Goal: Task Accomplishment & Management: Complete application form

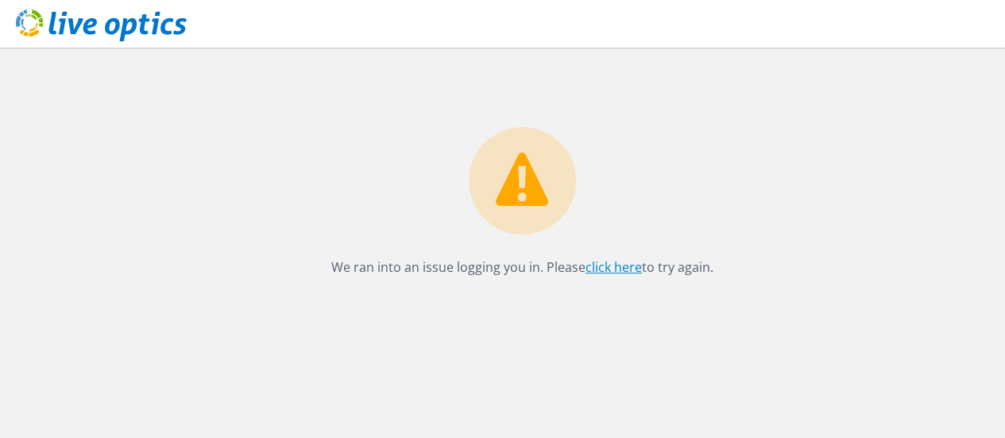
click at [613, 271] on link "click here" at bounding box center [614, 266] width 56 height 17
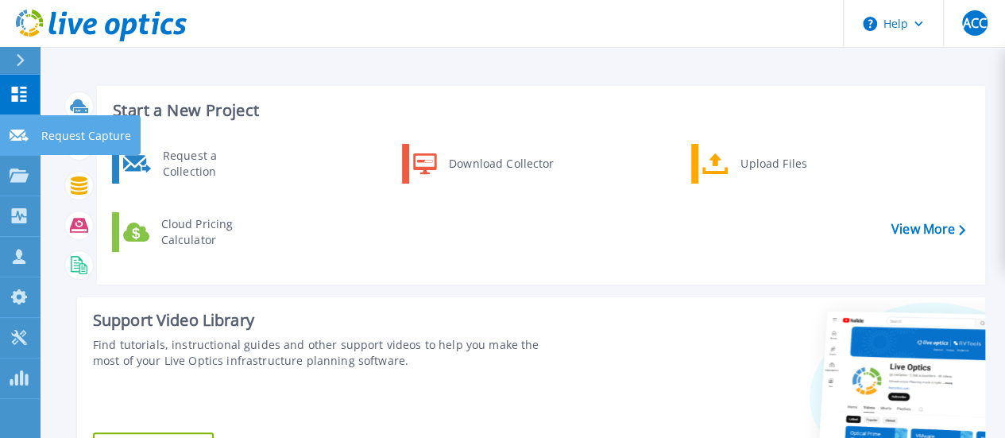
click at [14, 133] on icon at bounding box center [19, 136] width 19 height 12
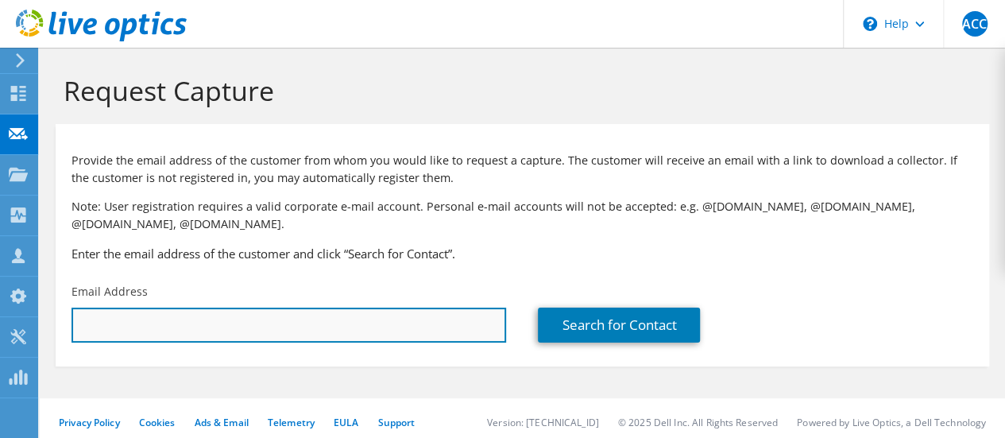
click at [272, 323] on input "text" at bounding box center [289, 324] width 435 height 35
paste input "jtbyers@gk12.net"
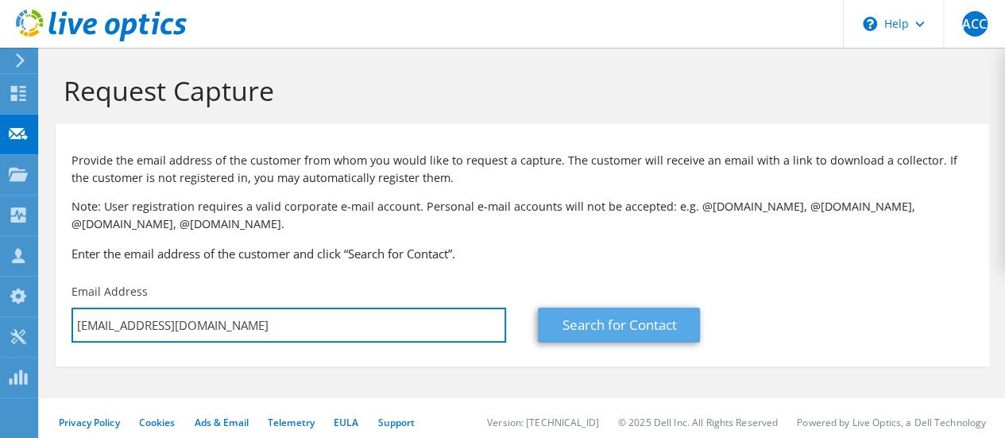
type input "jtbyers@gk12.net"
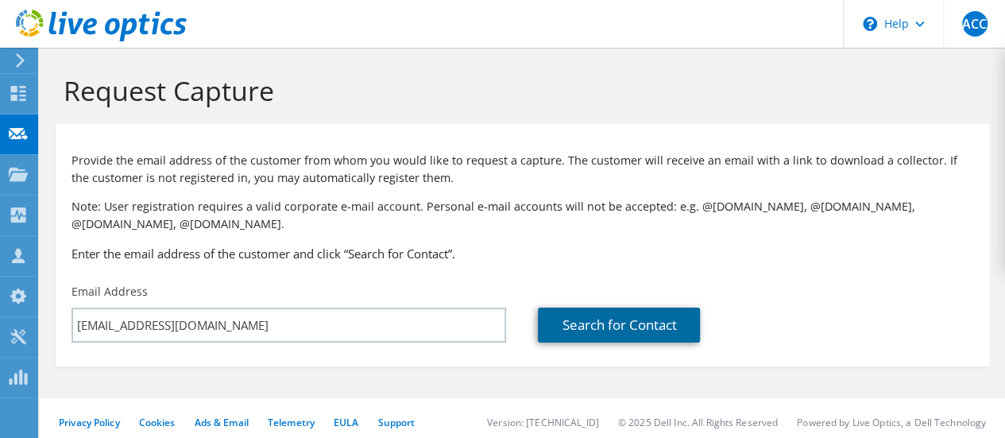
click at [575, 320] on link "Search for Contact" at bounding box center [619, 324] width 162 height 35
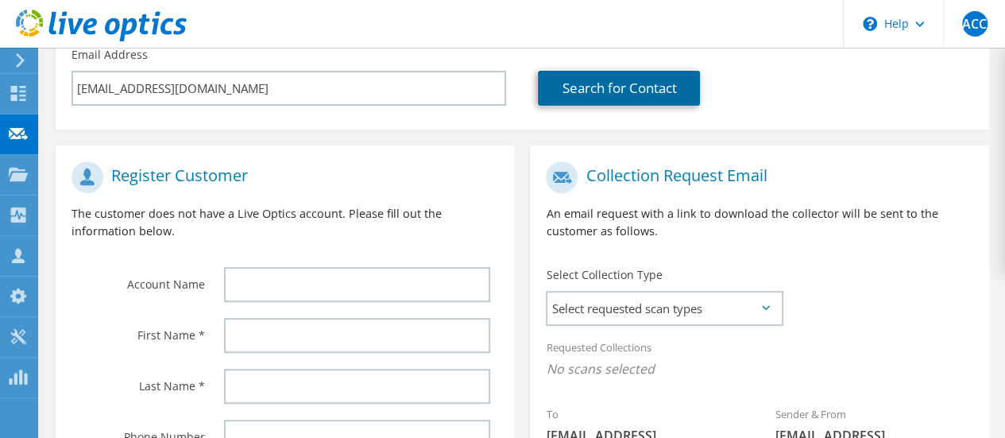
scroll to position [318, 0]
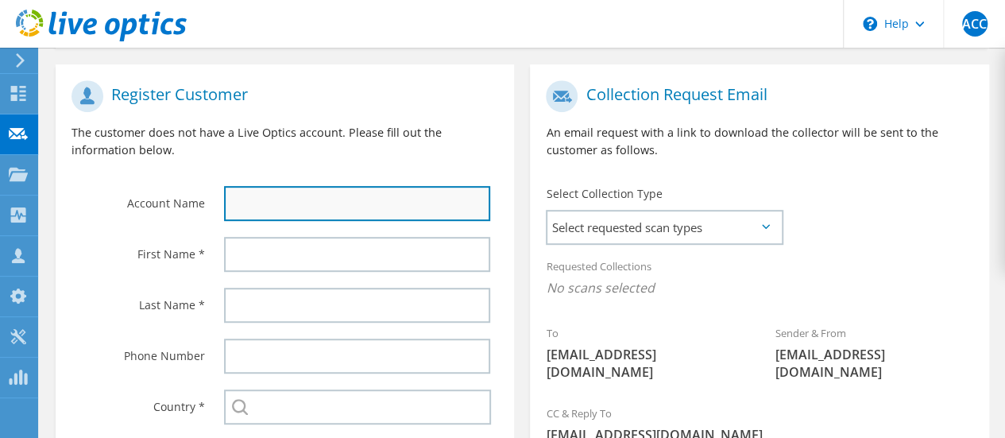
click at [319, 197] on input "text" at bounding box center [357, 203] width 266 height 35
paste input "WI-City of Grantsburg School District (GSD)"
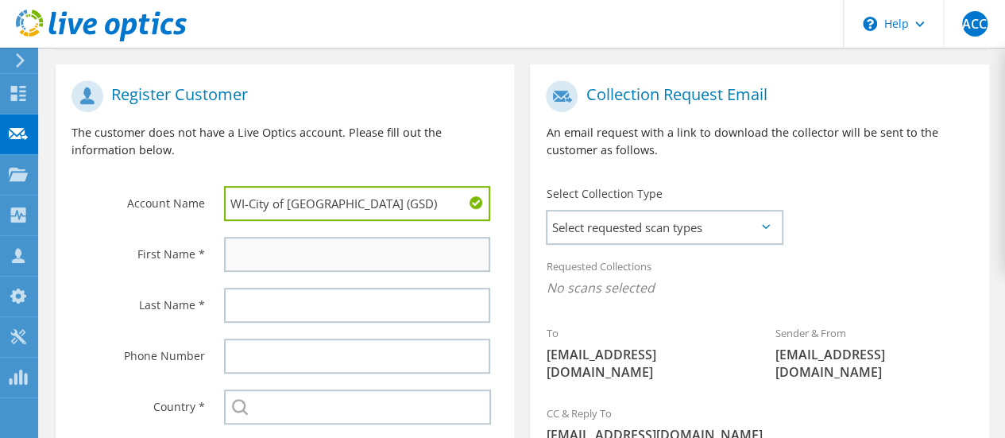
type input "WI-City of Grantsburg School District (GSD)"
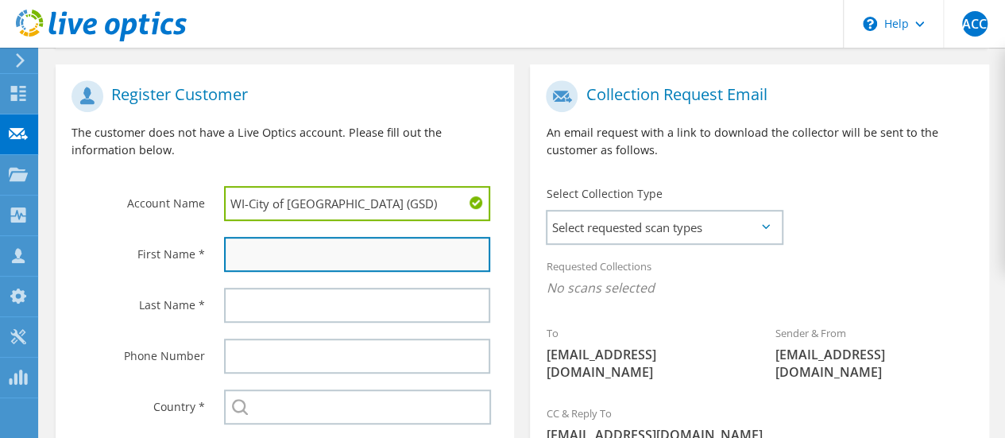
click at [269, 249] on input "text" at bounding box center [357, 254] width 266 height 35
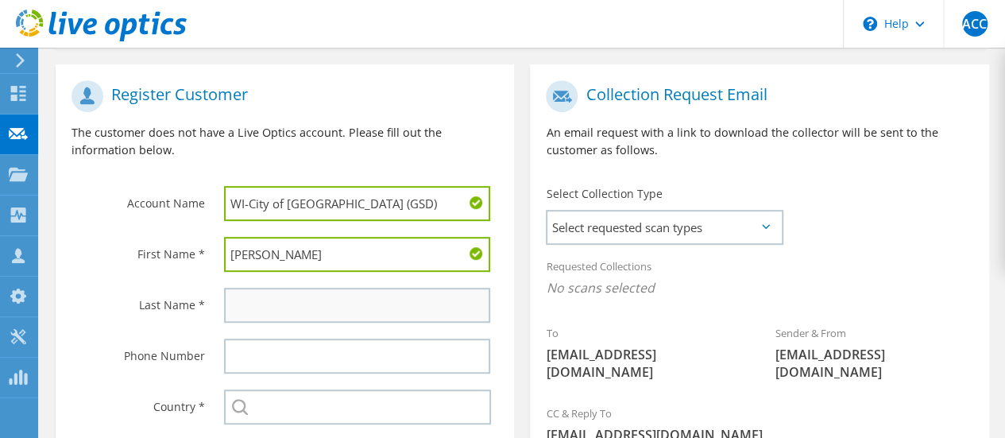
type input "Jesse"
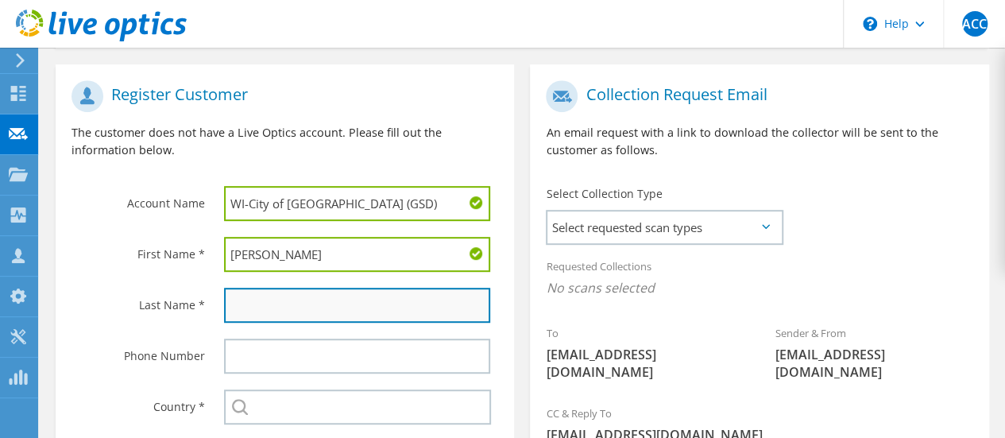
click at [412, 303] on input "text" at bounding box center [357, 305] width 266 height 35
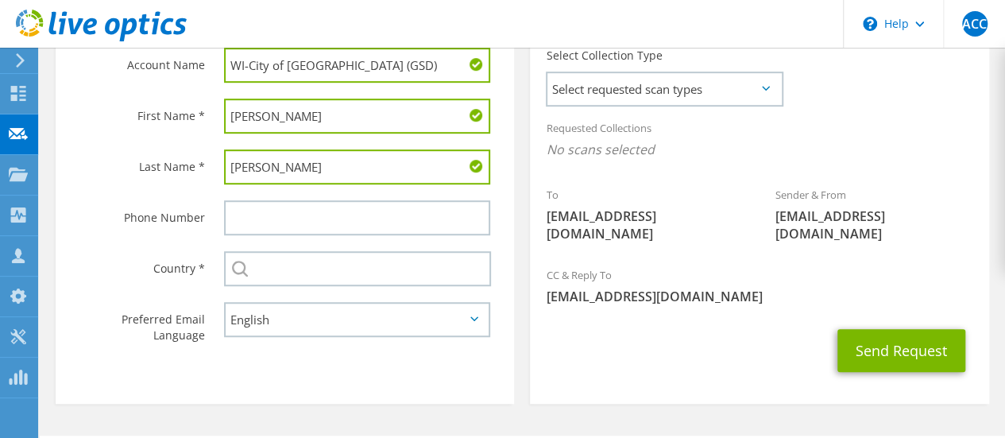
scroll to position [477, 0]
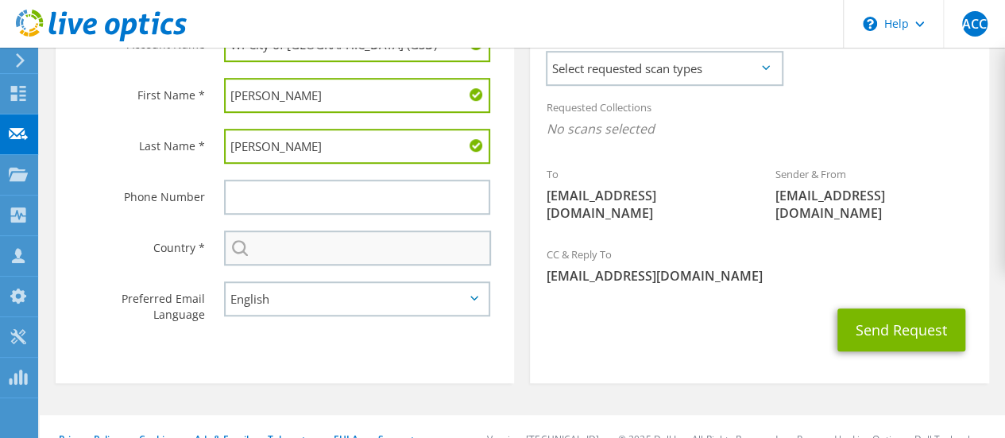
type input "Byers"
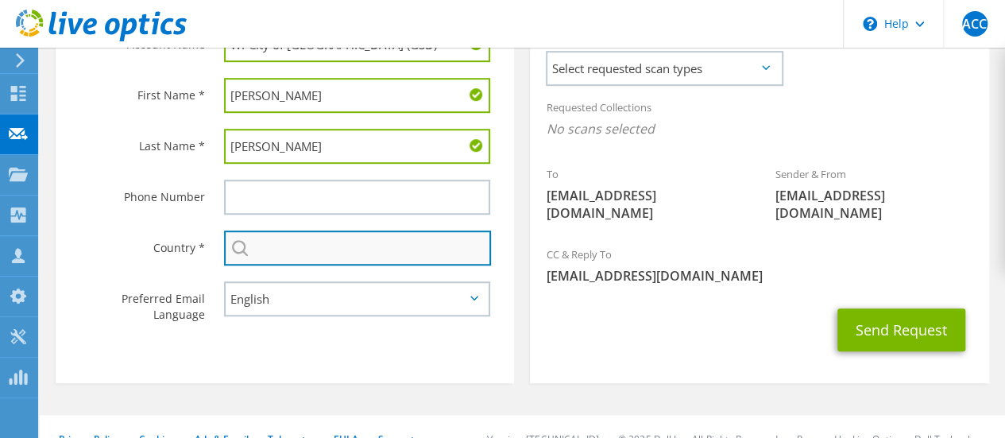
click at [331, 242] on input "text" at bounding box center [357, 247] width 267 height 35
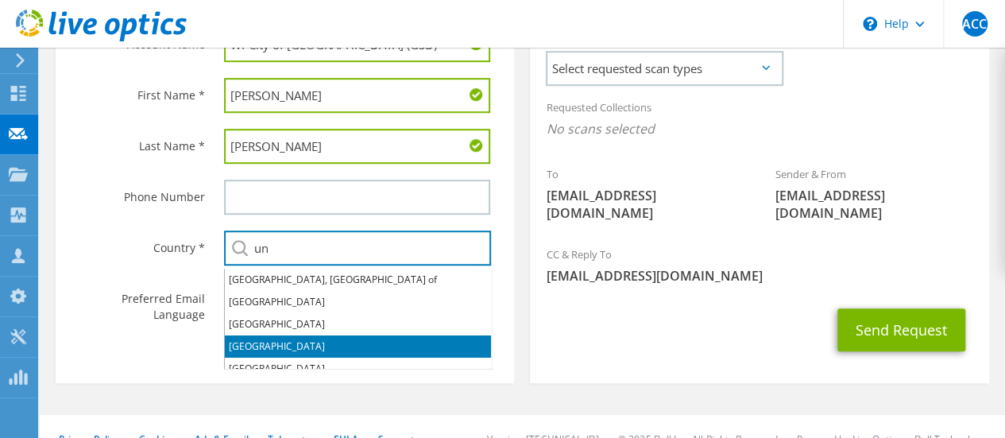
click at [325, 342] on li "[GEOGRAPHIC_DATA]" at bounding box center [358, 346] width 266 height 22
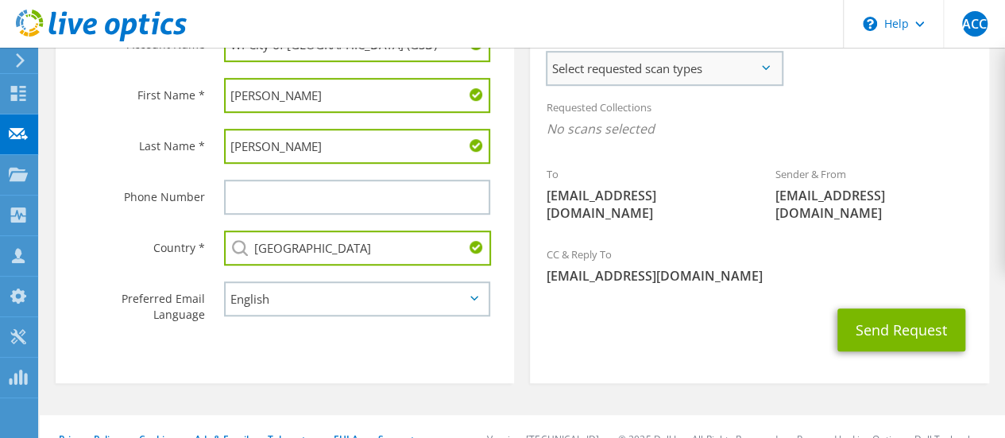
type input "[GEOGRAPHIC_DATA]"
click at [687, 68] on span "Select requested scan types" at bounding box center [664, 68] width 234 height 32
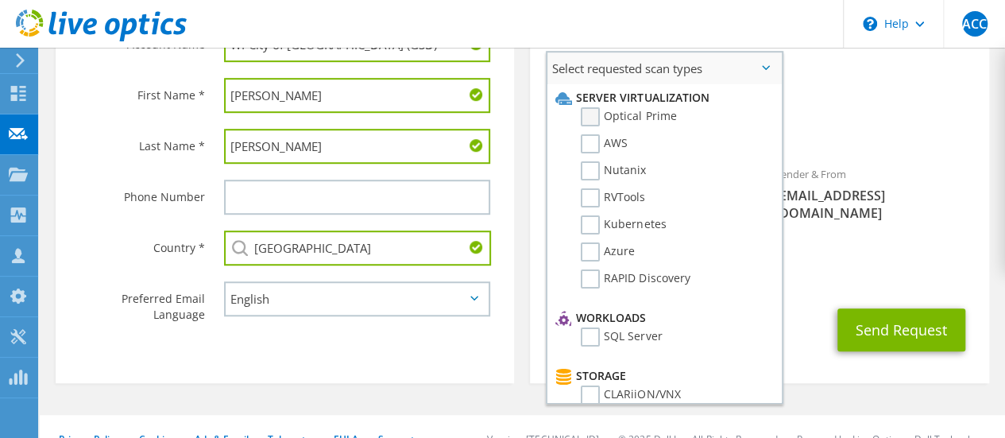
click at [590, 124] on label "Optical Prime" at bounding box center [628, 116] width 95 height 19
click at [0, 0] on input "Optical Prime" at bounding box center [0, 0] width 0 height 0
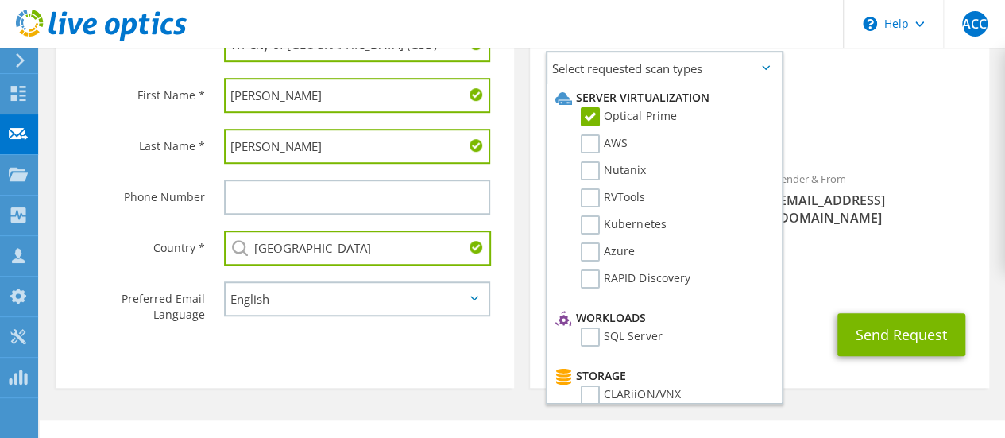
click at [897, 108] on div "Requested Collections No scans selected Optical Prime" at bounding box center [759, 123] width 458 height 64
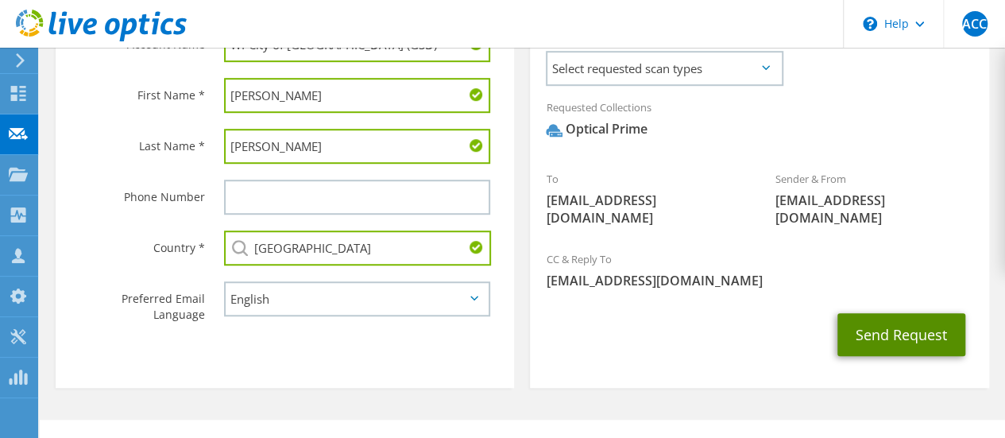
click at [904, 319] on button "Send Request" at bounding box center [901, 334] width 128 height 43
